Goal: Information Seeking & Learning: Learn about a topic

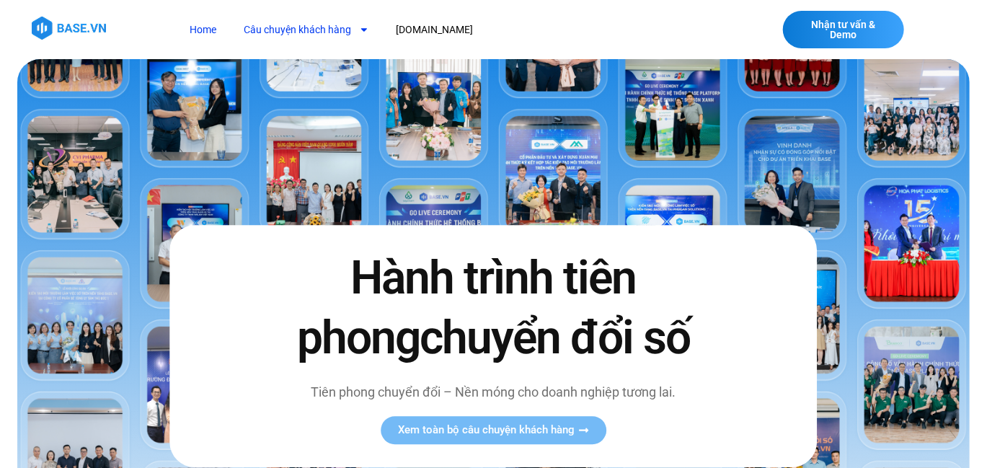
click at [282, 32] on link "Câu chuyện khách hàng" at bounding box center [307, 30] width 146 height 27
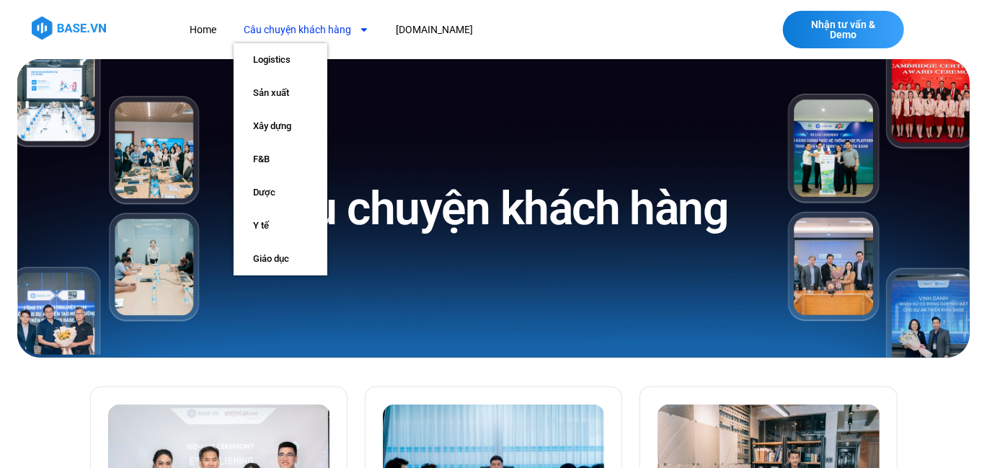
click at [346, 28] on link "Câu chuyện khách hàng" at bounding box center [307, 30] width 146 height 27
